Goal: Information Seeking & Learning: Understand process/instructions

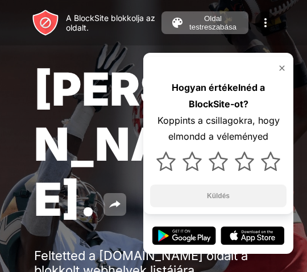
click at [279, 68] on img at bounding box center [281, 68] width 9 height 9
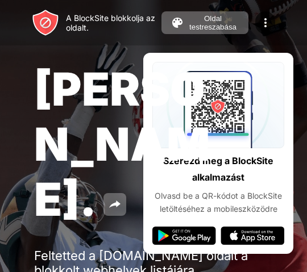
click at [281, 67] on div "[PERSON_NAME]. Feltetted a [DOMAIN_NAME] oldalt a blokkolt webhelyek listájára.…" at bounding box center [153, 194] width 307 height 389
click at [282, 67] on div "[PERSON_NAME]. Feltetted a [DOMAIN_NAME] oldalt a blokkolt webhelyek listájára.…" at bounding box center [153, 194] width 307 height 389
click at [273, 53] on div "[PERSON_NAME]. Feltetted a [DOMAIN_NAME] oldalt a blokkolt webhelyek listájára.…" at bounding box center [153, 194] width 307 height 389
click at [271, 19] on img at bounding box center [266, 23] width 14 height 14
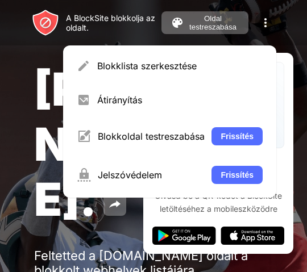
click at [271, 28] on img at bounding box center [266, 23] width 14 height 14
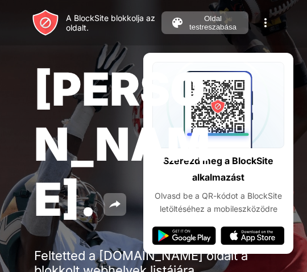
click at [267, 20] on img at bounding box center [266, 23] width 14 height 14
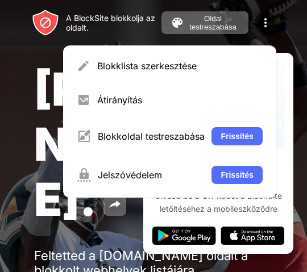
click at [288, 49] on div "[PERSON_NAME]. Feltetted a [DOMAIN_NAME] oldalt a blokkolt webhelyek listájára.…" at bounding box center [153, 194] width 307 height 389
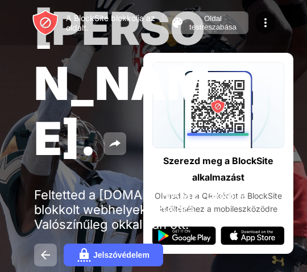
scroll to position [4, 0]
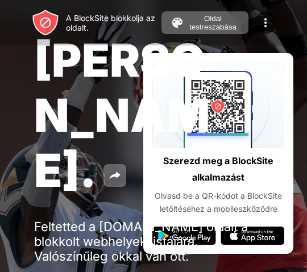
scroll to position [0, 0]
